Goal: Task Accomplishment & Management: Manage account settings

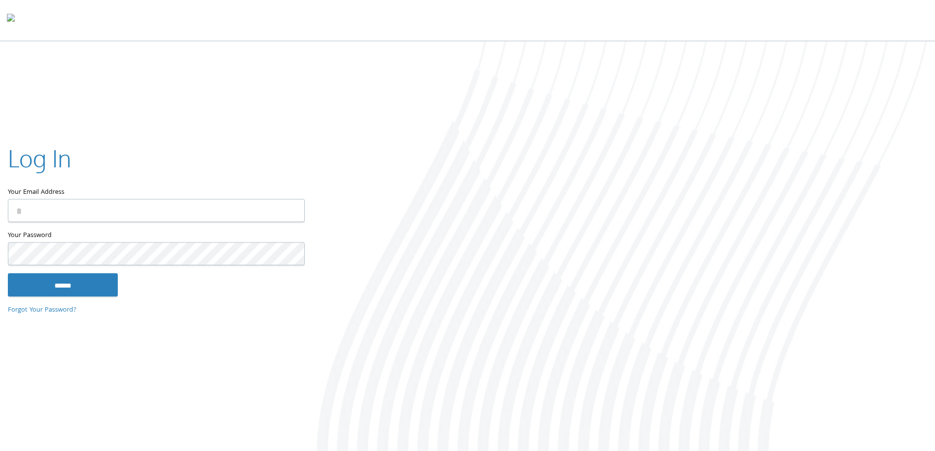
click at [0, 451] on com-1password-button at bounding box center [0, 453] width 0 height 0
type input "**********"
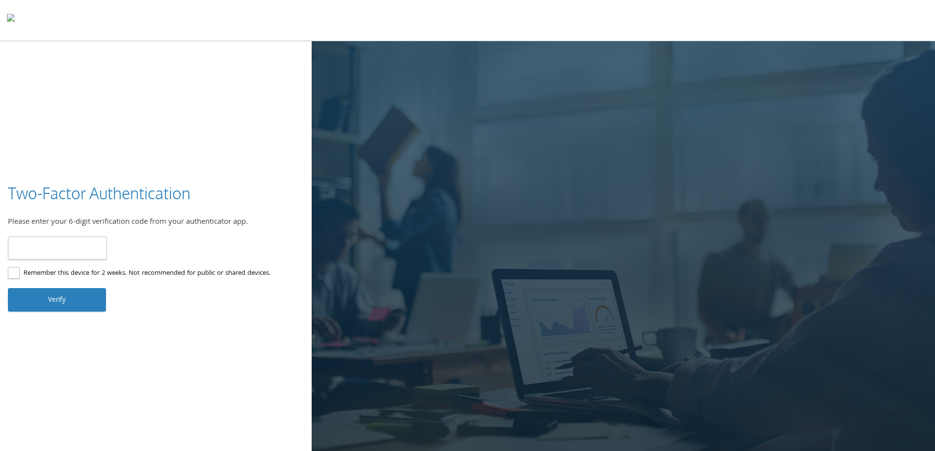
type input "******"
